Goal: Task Accomplishment & Management: Complete application form

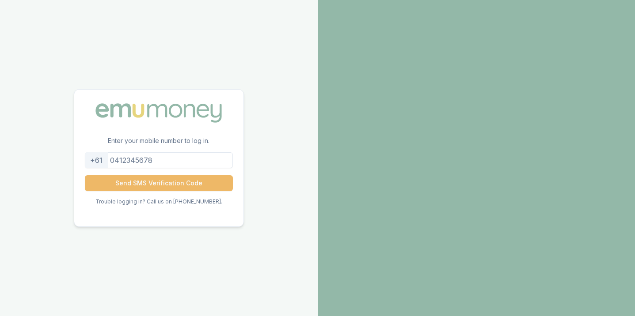
click at [161, 182] on button "Send SMS Verification Code" at bounding box center [159, 183] width 148 height 16
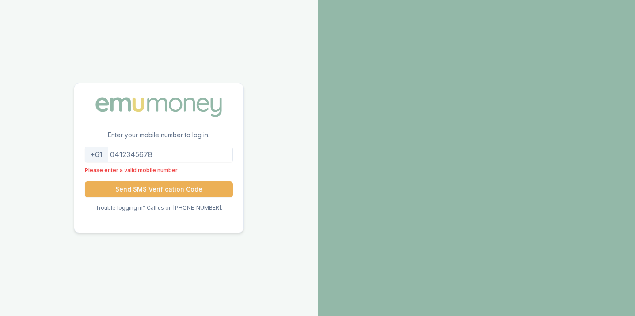
drag, startPoint x: 187, startPoint y: 153, endPoint x: 112, endPoint y: 147, distance: 75.3
drag, startPoint x: 177, startPoint y: 152, endPoint x: 193, endPoint y: 159, distance: 16.7
click at [193, 159] on input "tel" at bounding box center [159, 155] width 148 height 16
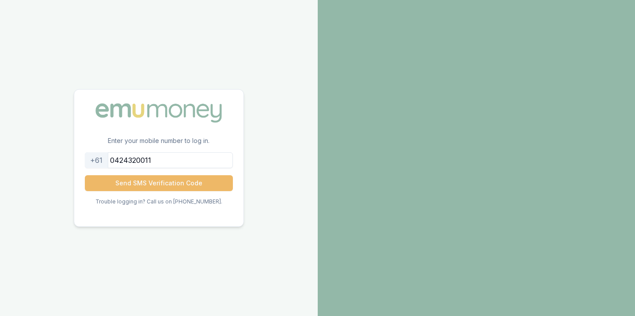
type input "0424320011"
click at [182, 179] on button "Send SMS Verification Code" at bounding box center [159, 183] width 148 height 16
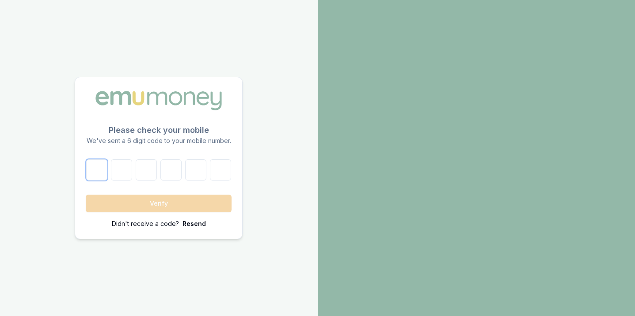
click at [98, 171] on input "number" at bounding box center [96, 169] width 21 height 21
type input "2"
type input "9"
type input "2"
type input "3"
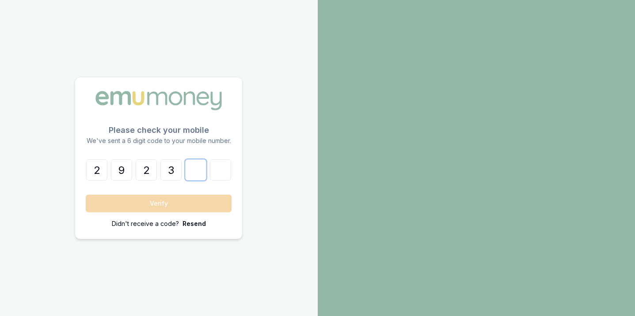
type input "6"
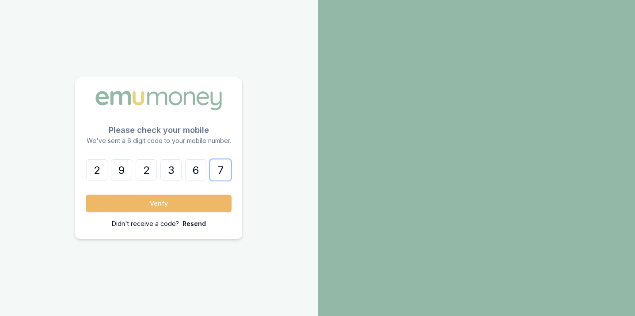
type input "7"
click at [121, 205] on button "Verify" at bounding box center [159, 204] width 146 height 18
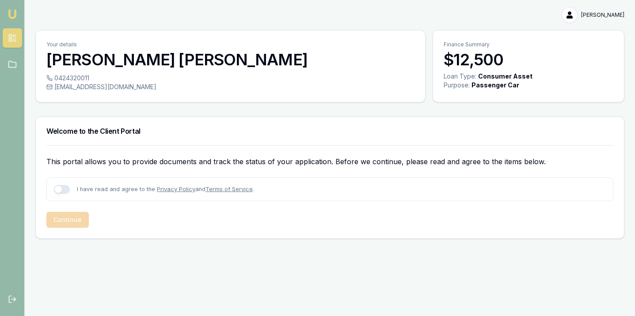
click at [59, 185] on button "button" at bounding box center [62, 189] width 16 height 9
checkbox input "true"
click at [68, 212] on button "Continue" at bounding box center [67, 220] width 42 height 16
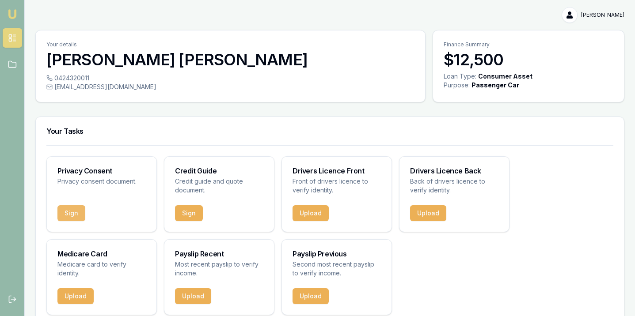
click at [64, 208] on button "Sign" at bounding box center [71, 213] width 28 height 16
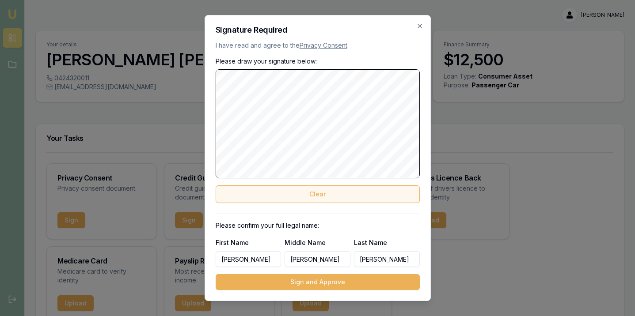
click at [351, 203] on button "Clear" at bounding box center [318, 195] width 204 height 18
click at [316, 203] on button "Clear" at bounding box center [318, 195] width 204 height 18
click at [249, 203] on button "Clear" at bounding box center [318, 195] width 204 height 18
click at [298, 201] on button "Clear" at bounding box center [318, 195] width 204 height 18
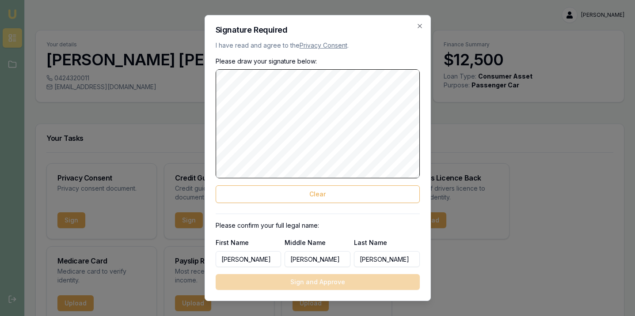
click at [113, 99] on html "Emu Broker [PERSON_NAME] Toggle Menu Your details [PERSON_NAME] 0424320011 [EMA…" at bounding box center [317, 158] width 635 height 316
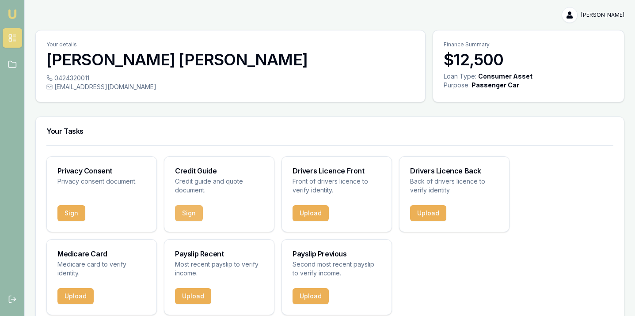
click at [179, 208] on button "Sign" at bounding box center [189, 213] width 28 height 16
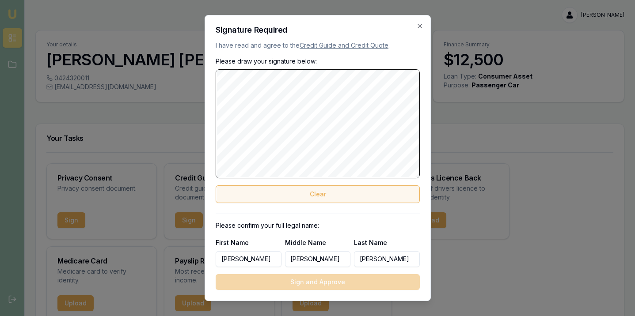
click at [327, 203] on button "Clear" at bounding box center [318, 195] width 204 height 18
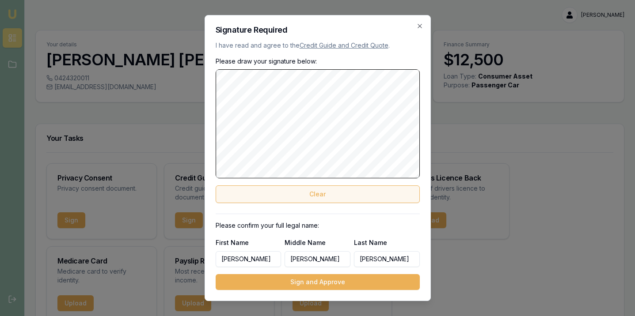
click at [345, 203] on button "Clear" at bounding box center [318, 195] width 204 height 18
click at [287, 203] on button "Clear" at bounding box center [318, 195] width 204 height 18
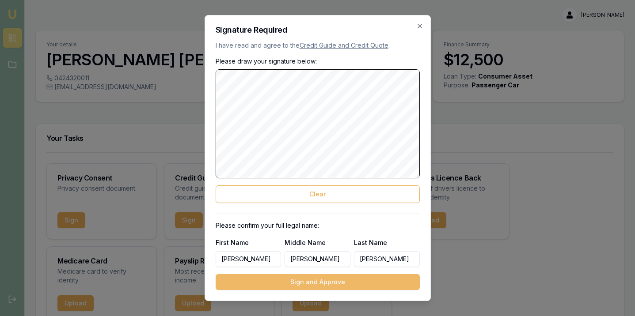
click at [310, 274] on button "Sign and Approve" at bounding box center [318, 282] width 204 height 16
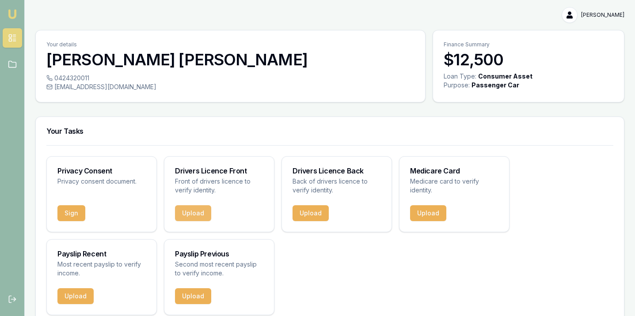
click at [185, 206] on button "Upload" at bounding box center [193, 213] width 36 height 16
click at [67, 209] on html "Emu Broker [PERSON_NAME] Toggle Menu Your details [PERSON_NAME] 0424320011 [EMA…" at bounding box center [317, 158] width 635 height 316
click at [67, 209] on button "Sign" at bounding box center [71, 213] width 28 height 16
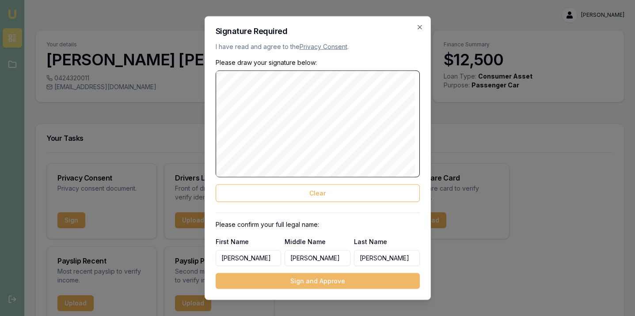
click at [305, 273] on button "Sign and Approve" at bounding box center [318, 281] width 204 height 16
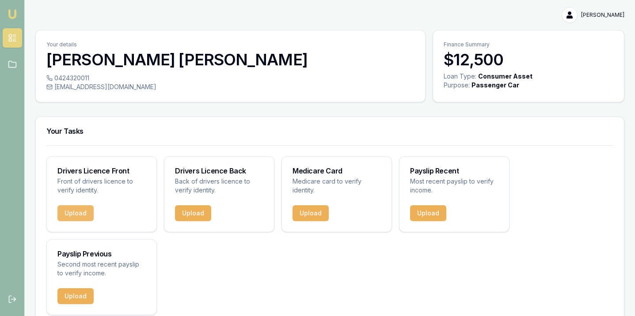
click at [76, 205] on button "Upload" at bounding box center [75, 213] width 36 height 16
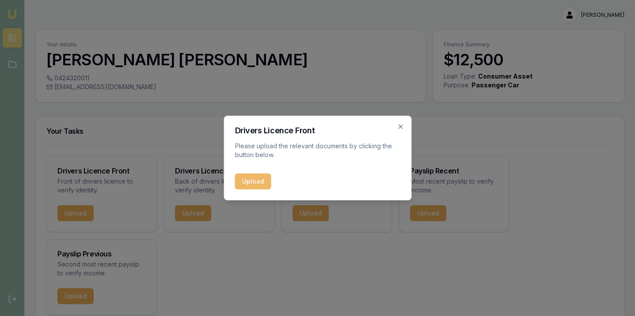
click at [249, 180] on button "Upload" at bounding box center [253, 182] width 36 height 16
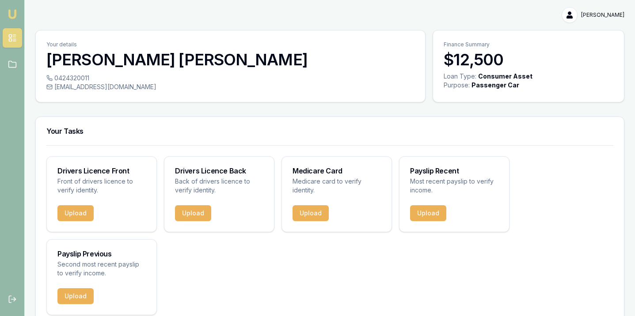
click at [180, 205] on html "Emu Broker [PERSON_NAME] Toggle Menu Your details [PERSON_NAME] 0424320011 [EMA…" at bounding box center [317, 158] width 635 height 316
click at [181, 207] on button "Upload" at bounding box center [193, 213] width 36 height 16
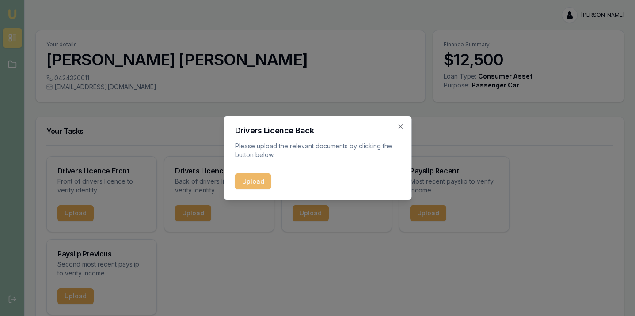
click at [247, 182] on button "Upload" at bounding box center [253, 182] width 36 height 16
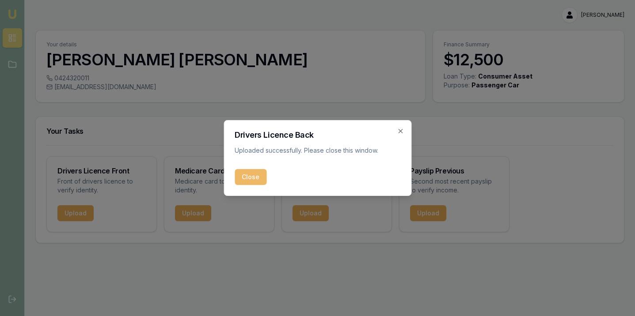
click at [243, 176] on button "Close" at bounding box center [251, 177] width 32 height 16
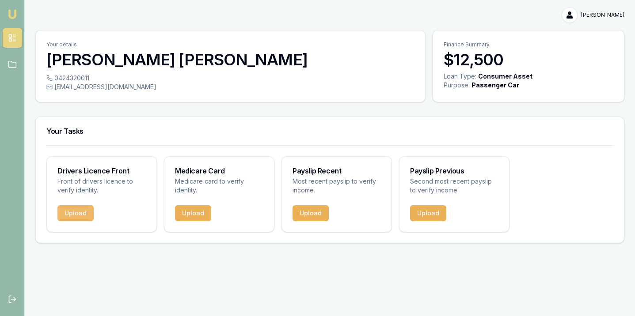
click at [73, 205] on button "Upload" at bounding box center [75, 213] width 36 height 16
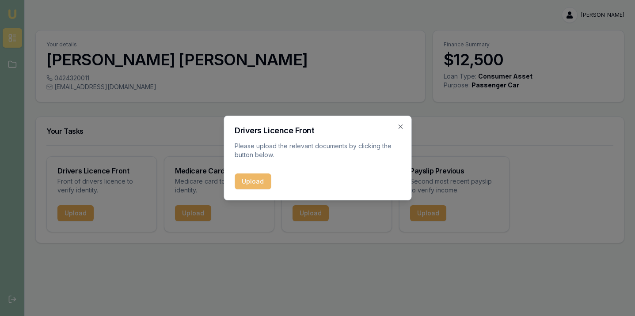
click at [258, 182] on button "Upload" at bounding box center [253, 182] width 36 height 16
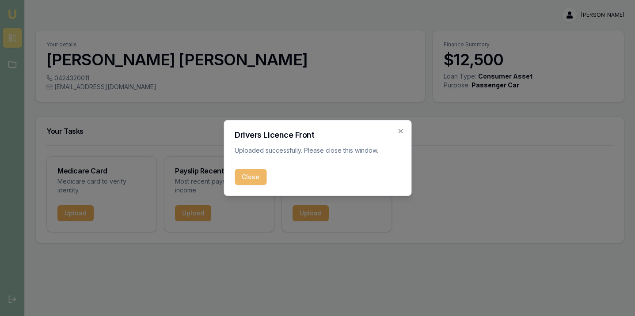
click at [252, 179] on button "Close" at bounding box center [251, 177] width 32 height 16
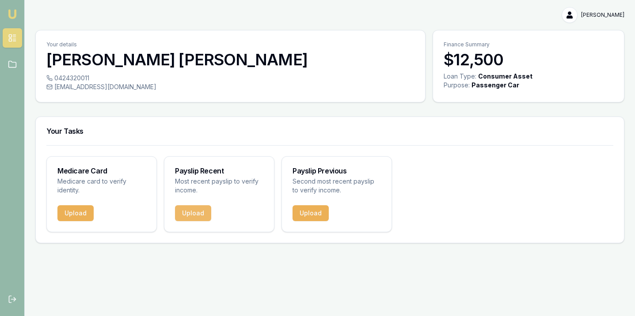
click at [184, 206] on button "Upload" at bounding box center [193, 213] width 36 height 16
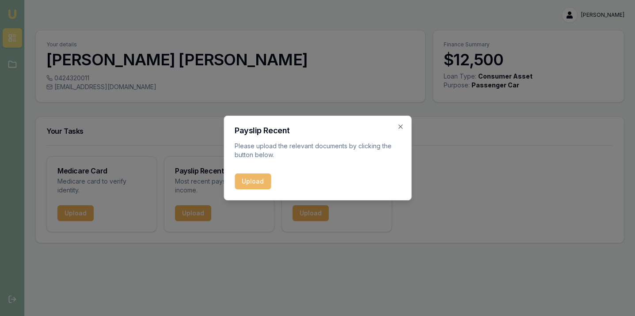
click at [253, 180] on button "Upload" at bounding box center [253, 182] width 36 height 16
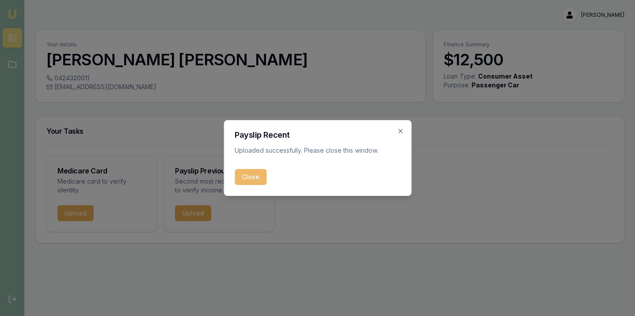
click at [256, 178] on button "Close" at bounding box center [251, 177] width 32 height 16
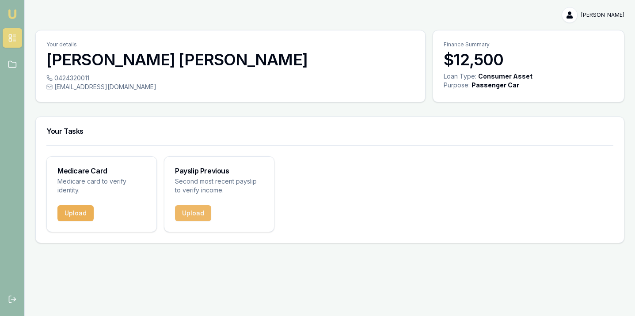
click at [190, 208] on button "Upload" at bounding box center [193, 213] width 36 height 16
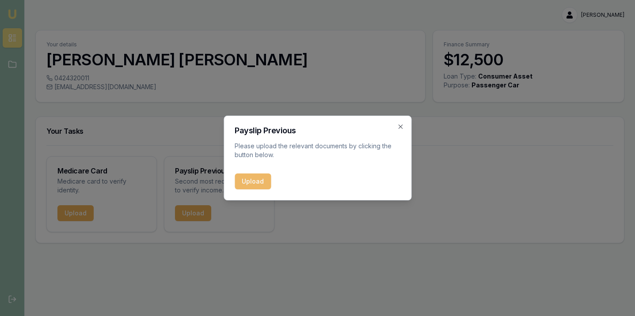
click at [253, 182] on button "Upload" at bounding box center [253, 182] width 36 height 16
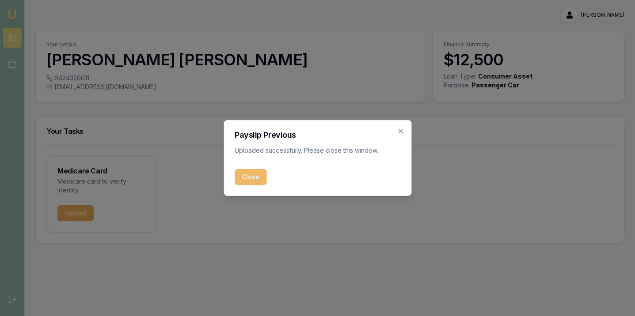
click at [256, 178] on button "Close" at bounding box center [251, 177] width 32 height 16
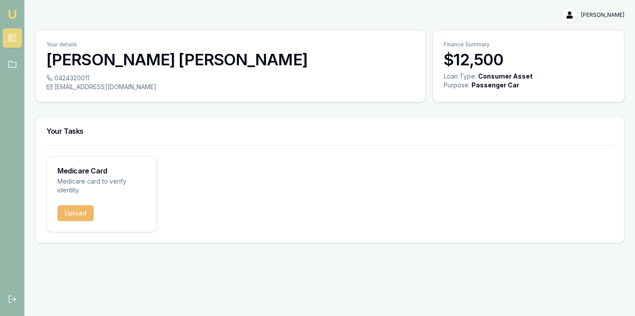
click at [73, 207] on button "Upload" at bounding box center [75, 213] width 36 height 16
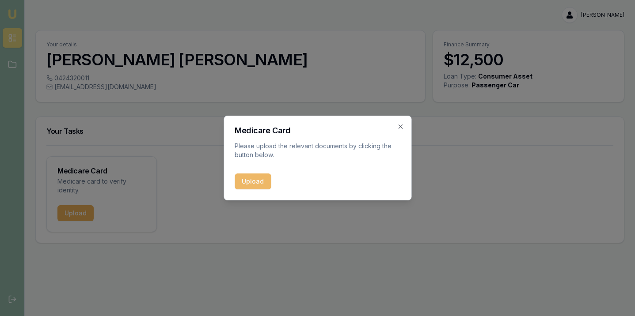
click at [262, 180] on button "Upload" at bounding box center [253, 182] width 36 height 16
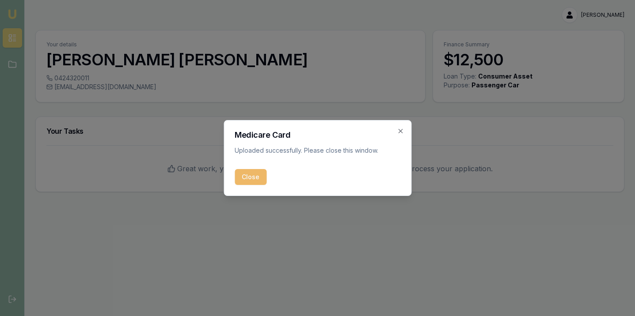
click at [256, 177] on button "Close" at bounding box center [251, 177] width 32 height 16
